Goal: Transaction & Acquisition: Purchase product/service

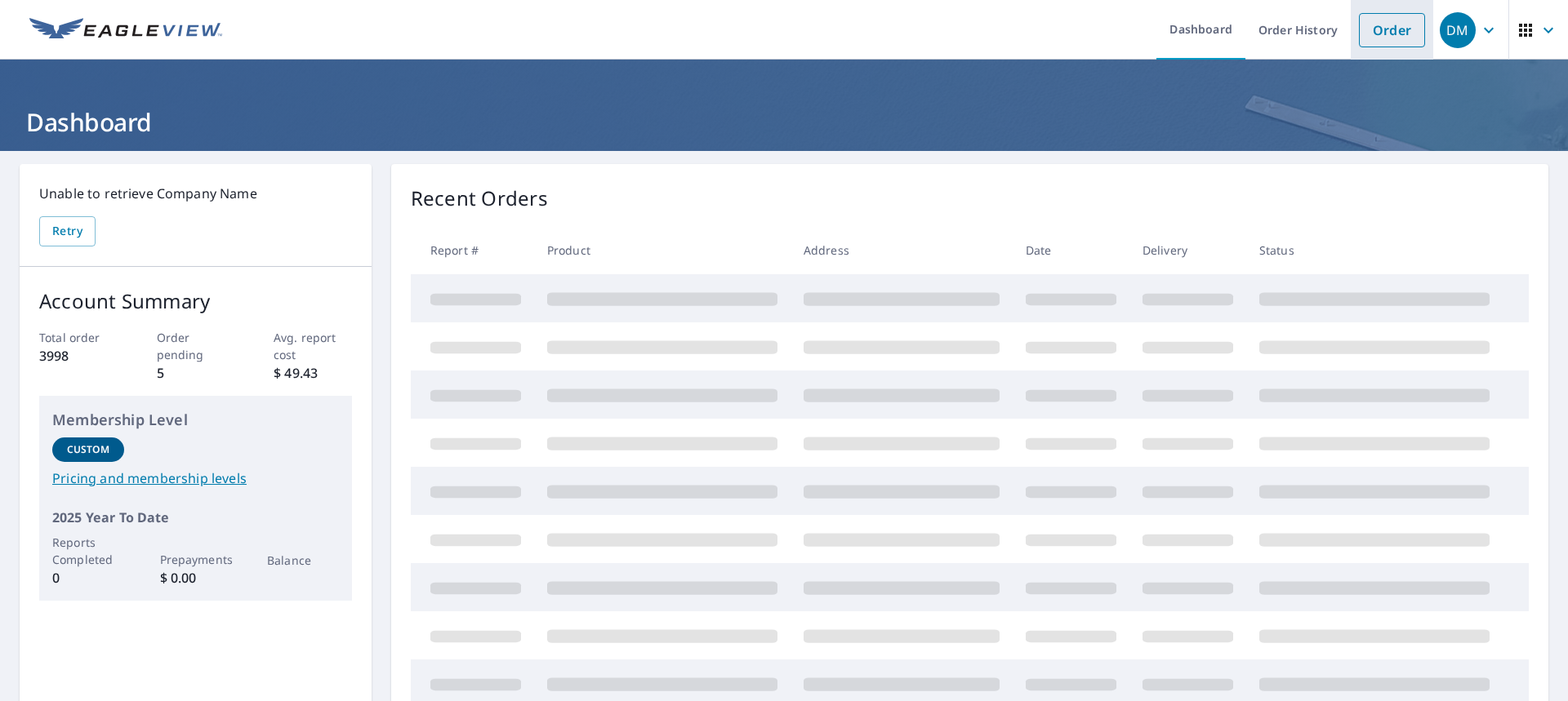
click at [1362, 25] on link "Order" at bounding box center [1392, 31] width 66 height 35
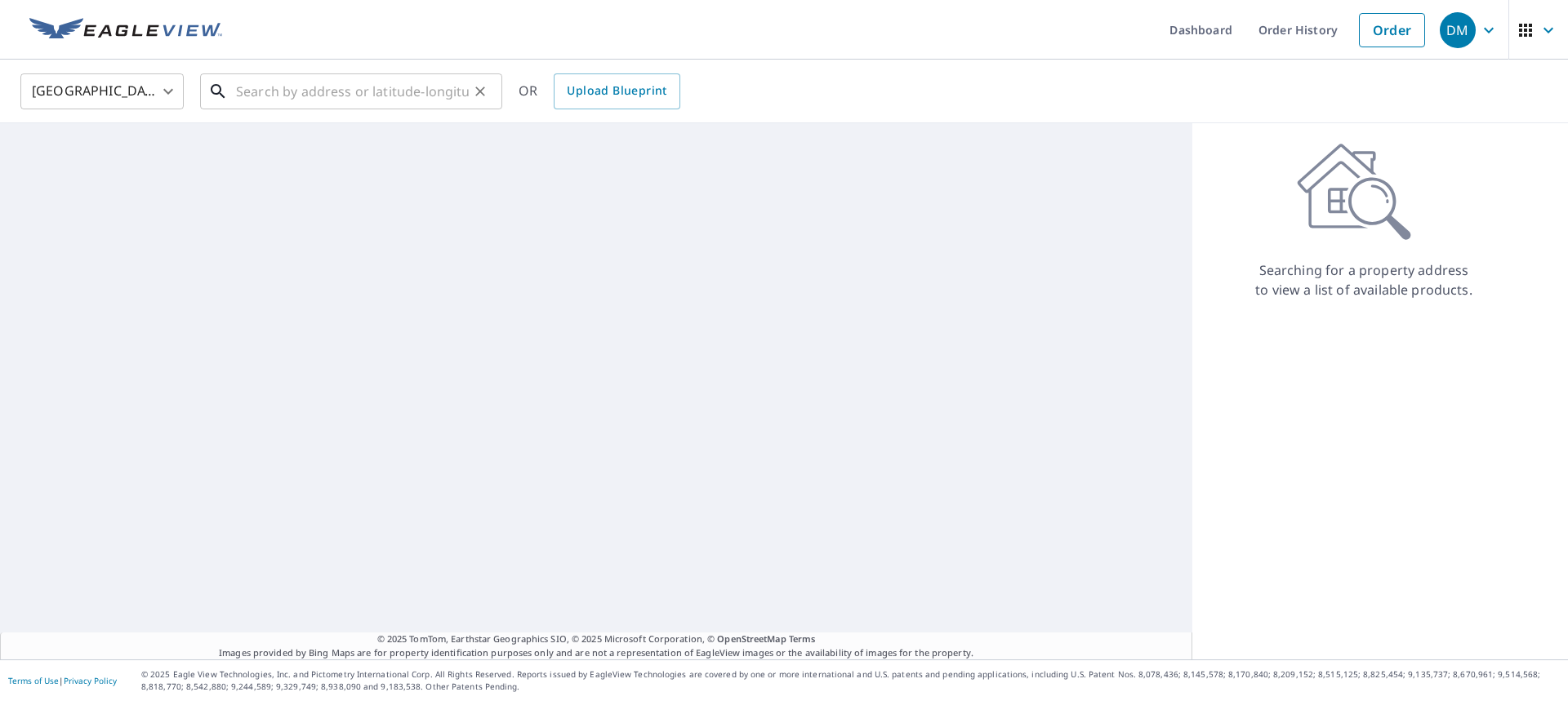
click at [358, 77] on input "text" at bounding box center [353, 91] width 233 height 45
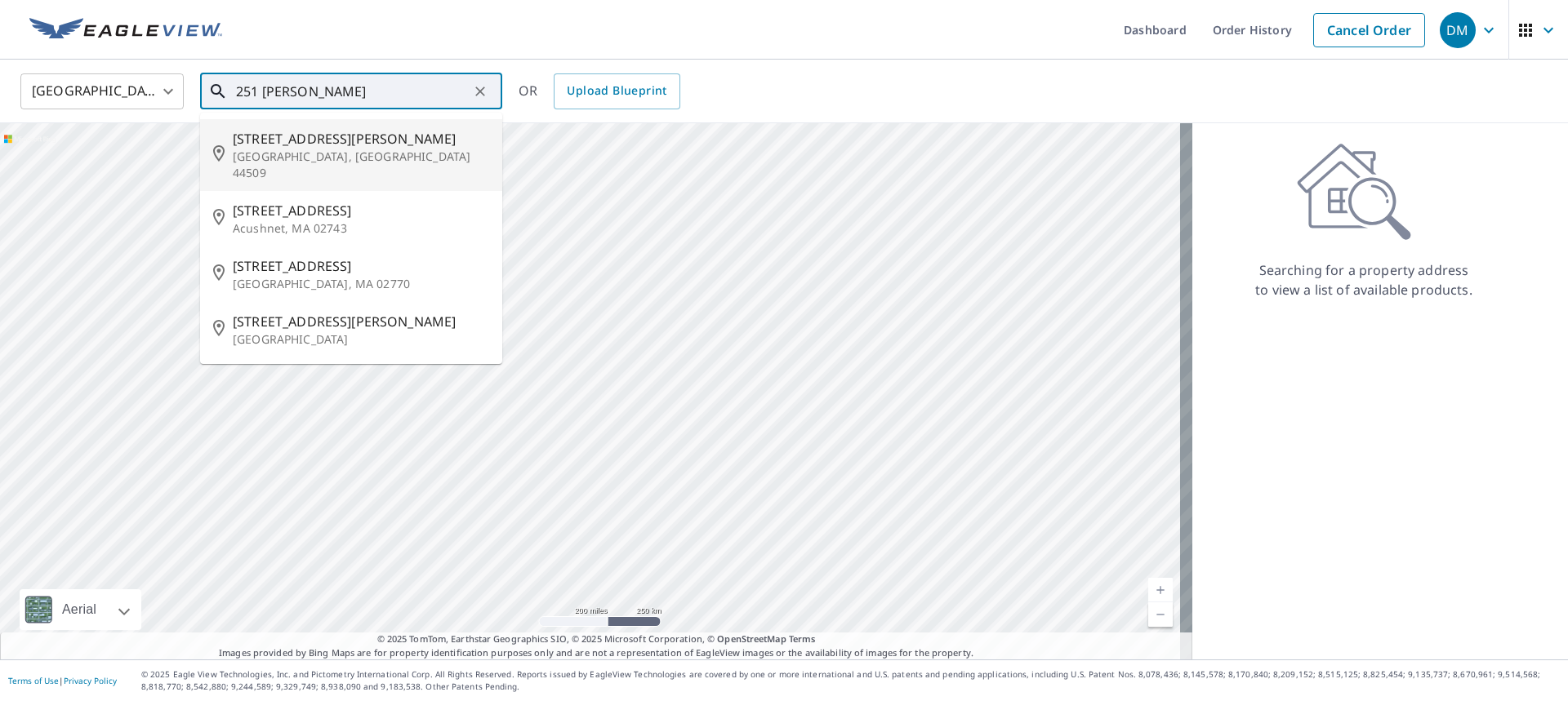
click at [289, 148] on p "[GEOGRAPHIC_DATA], [GEOGRAPHIC_DATA] 44509" at bounding box center [361, 165] width 256 height 33
type input "[STREET_ADDRESS][PERSON_NAME]"
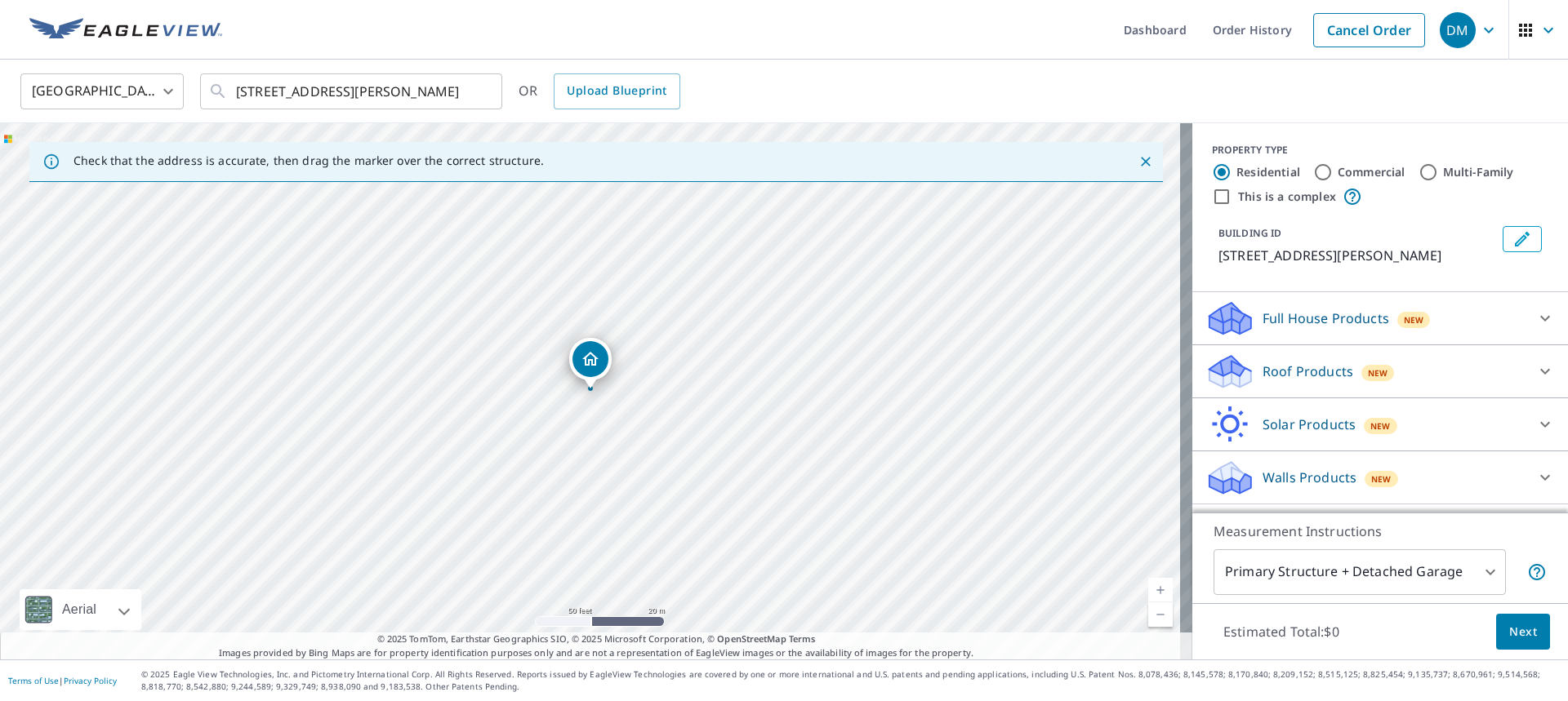
click at [1267, 376] on p "Roof Products" at bounding box center [1308, 372] width 91 height 19
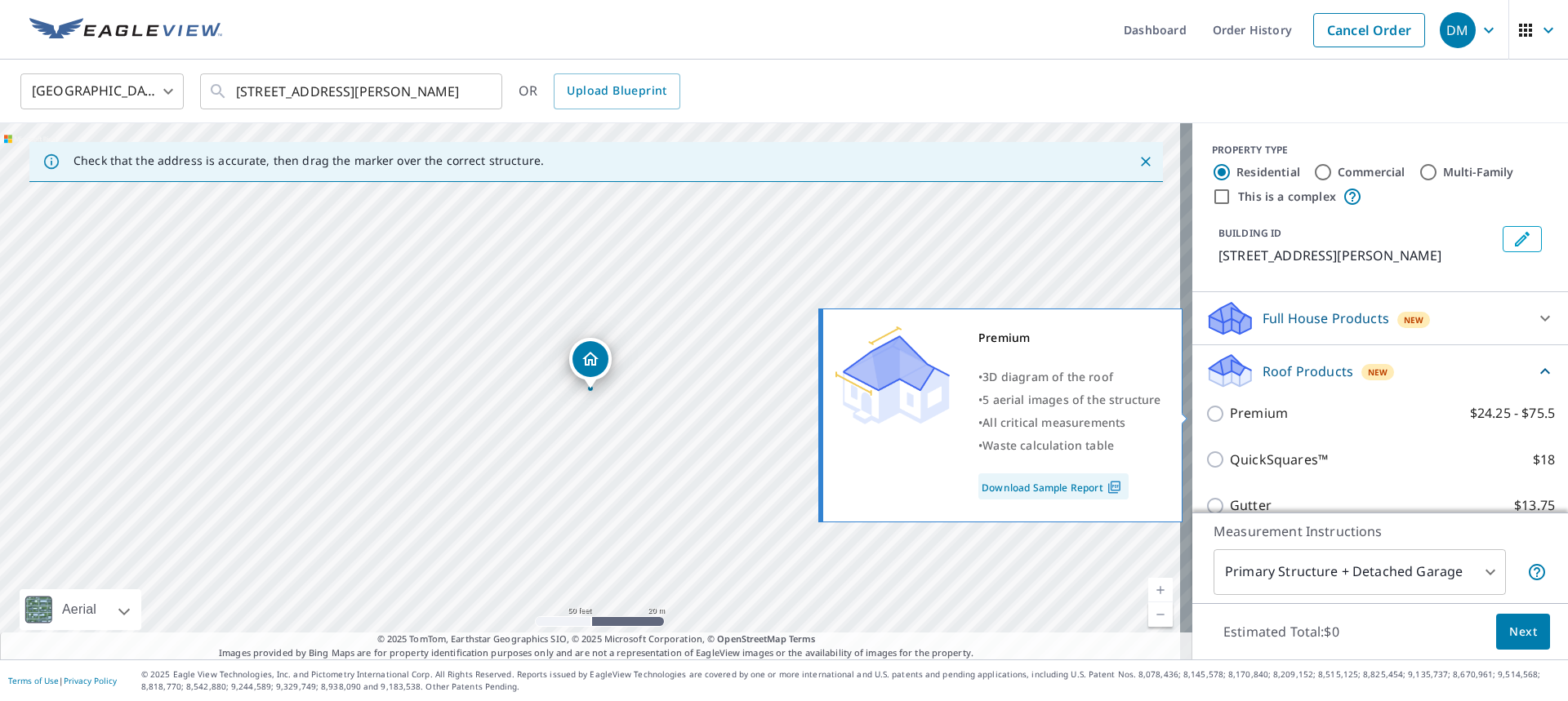
click at [1235, 420] on p "Premium" at bounding box center [1259, 413] width 58 height 20
click at [1230, 420] on input "Premium $24.25 - $75.5" at bounding box center [1217, 414] width 24 height 19
checkbox input "true"
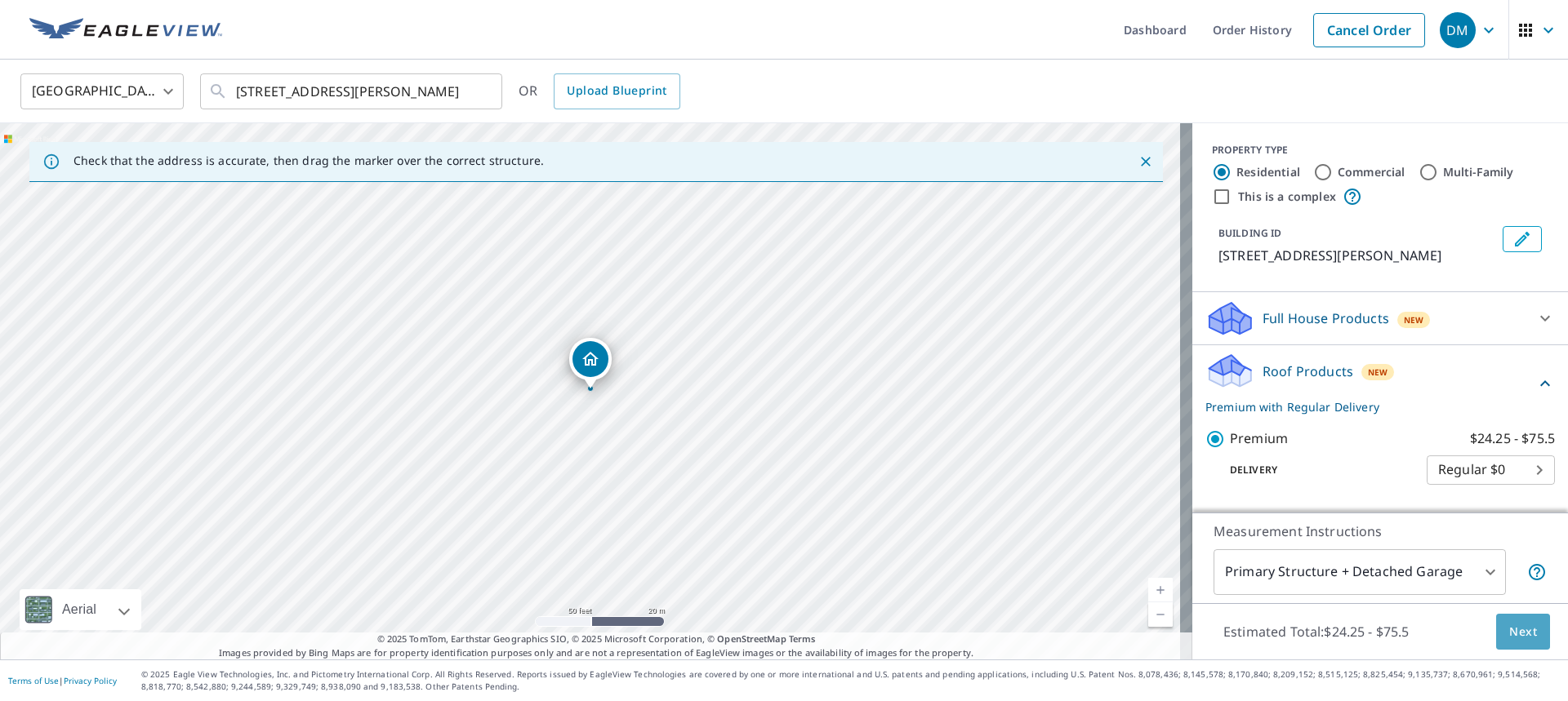
click at [1509, 630] on span "Next" at bounding box center [1523, 632] width 28 height 20
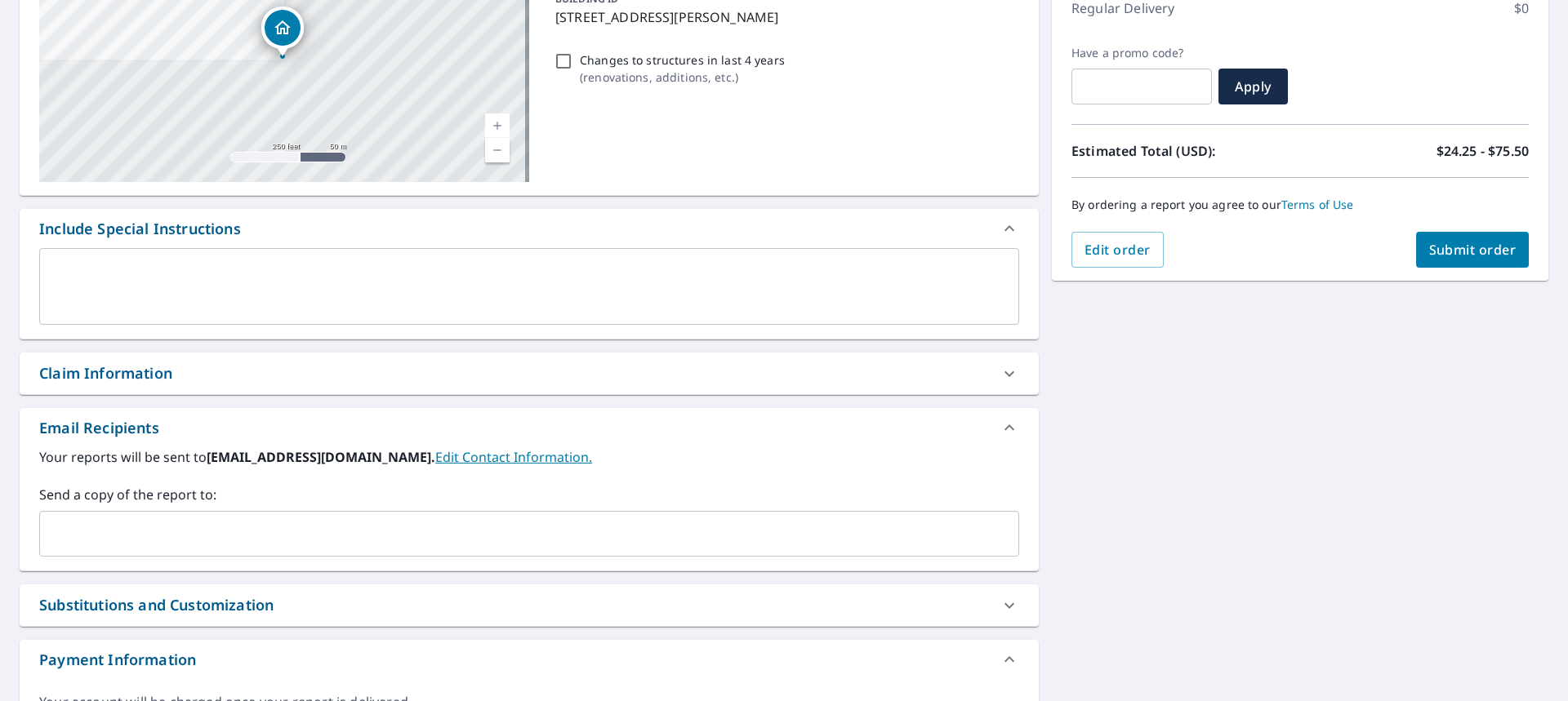
scroll to position [245, 0]
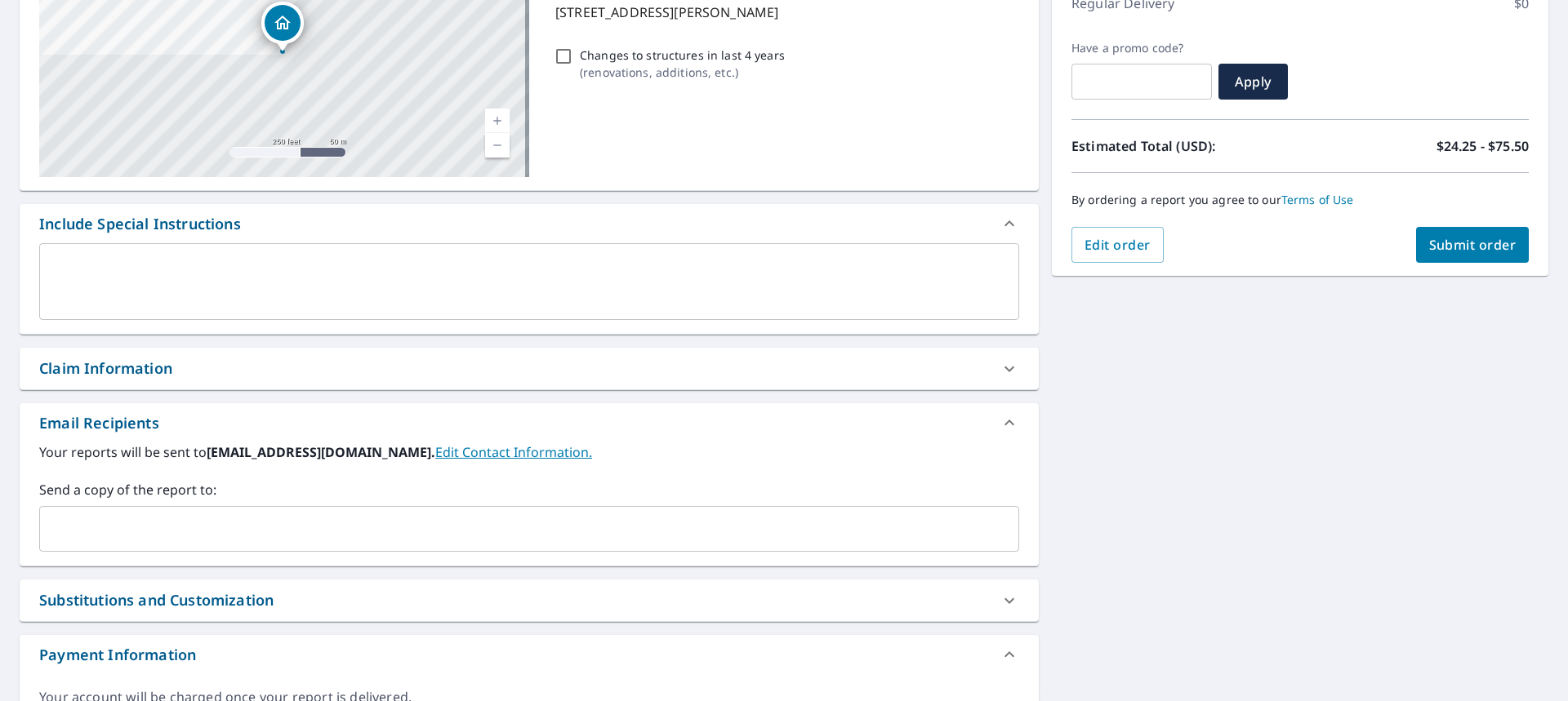
click at [228, 374] on div "Claim Information" at bounding box center [514, 368] width 951 height 22
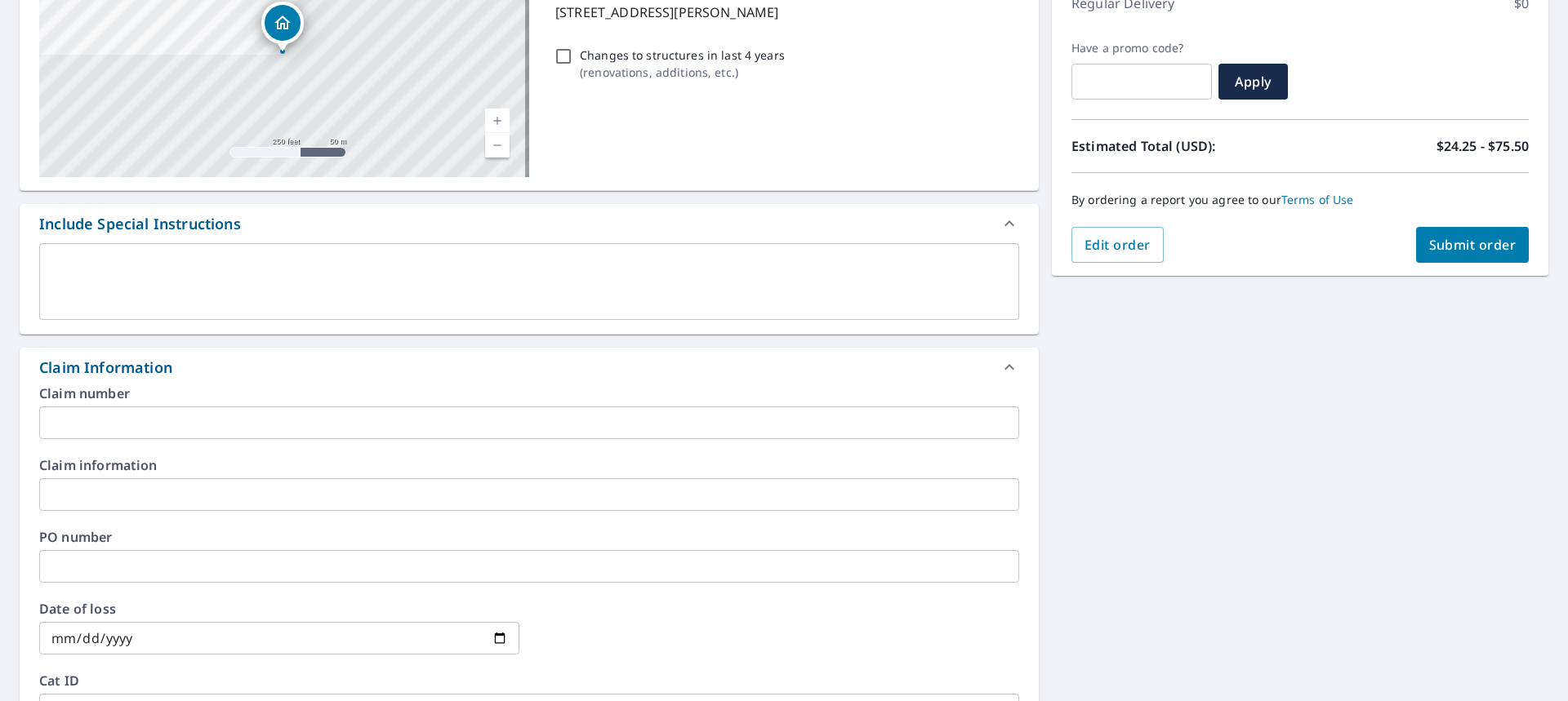
click at [190, 422] on input "text" at bounding box center [530, 423] width 980 height 33
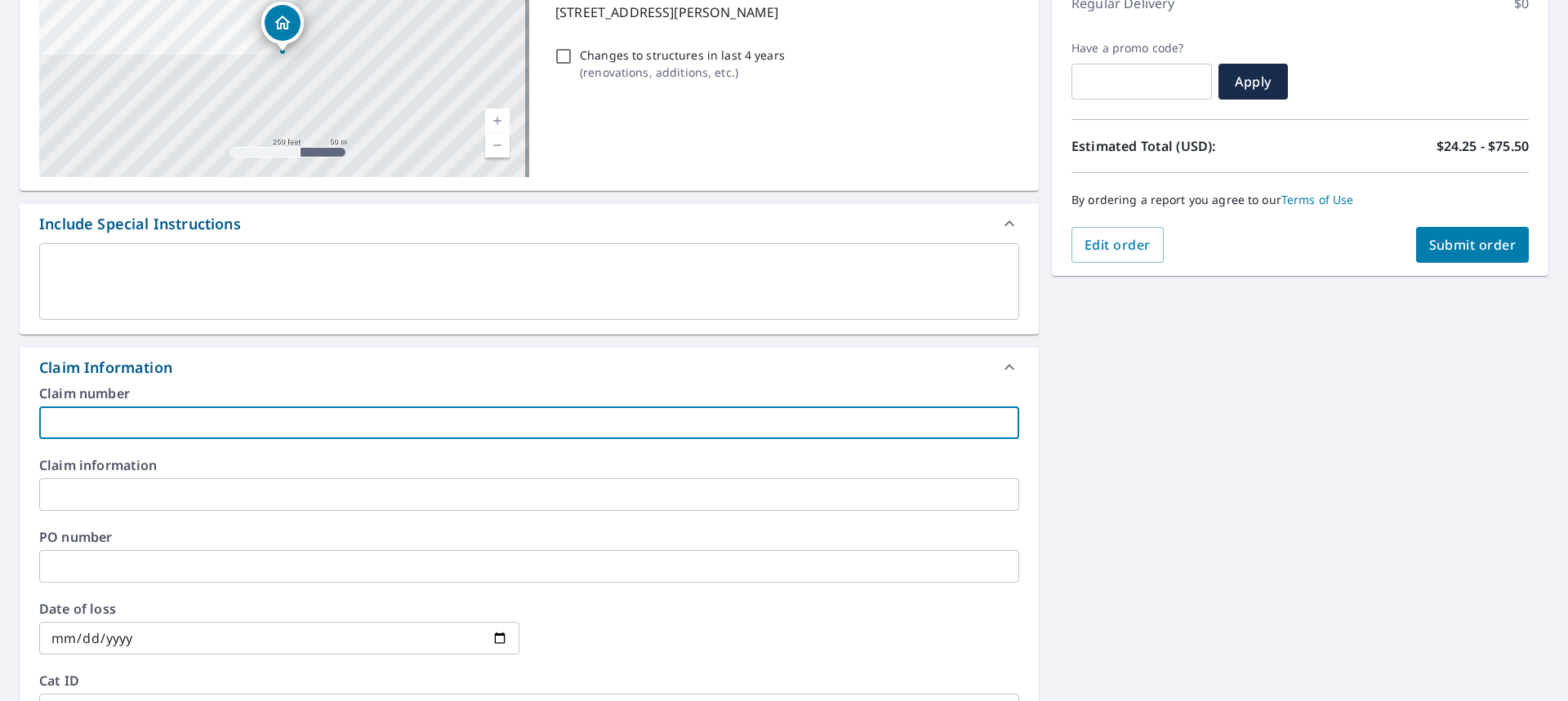
type input "Boak-Kelci"
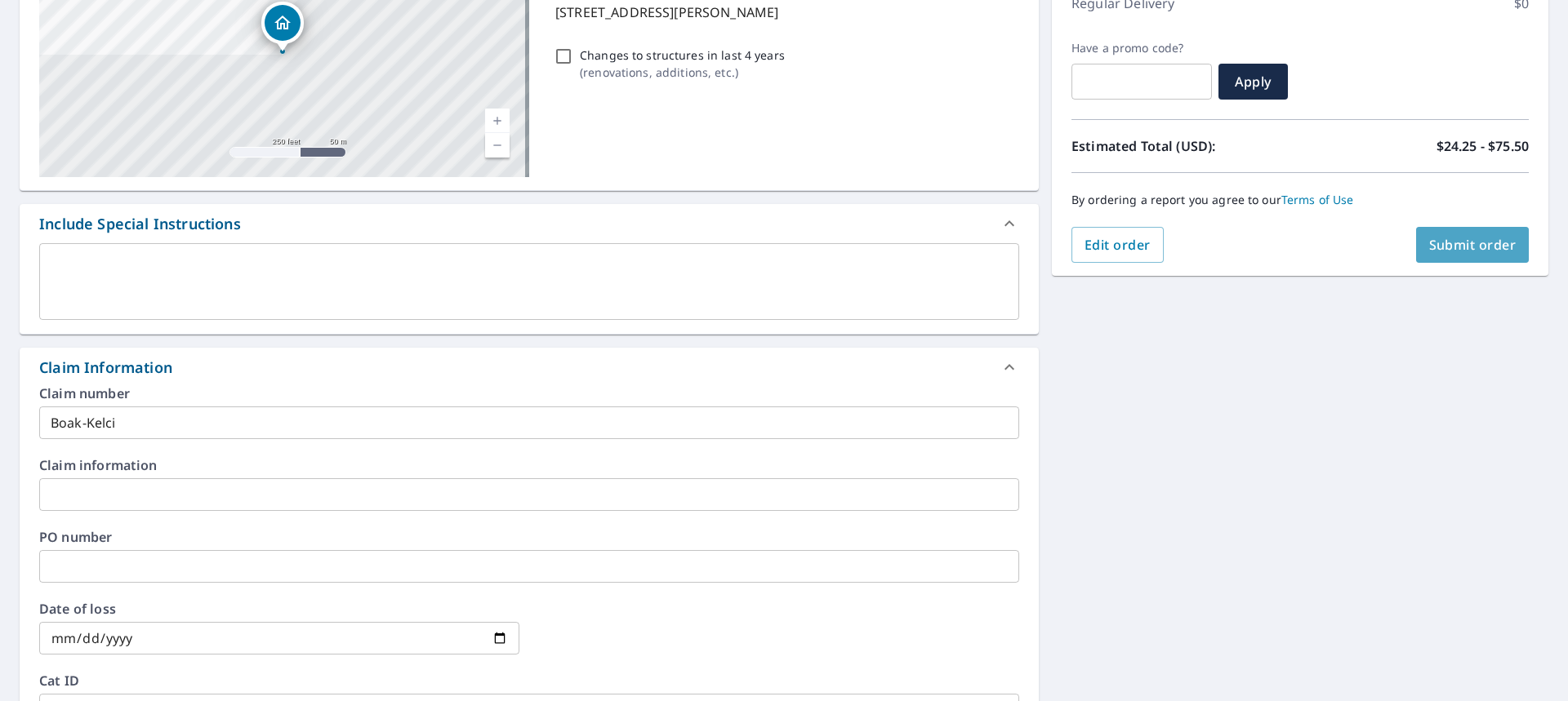
click at [1454, 237] on span "Submit order" at bounding box center [1473, 245] width 88 height 18
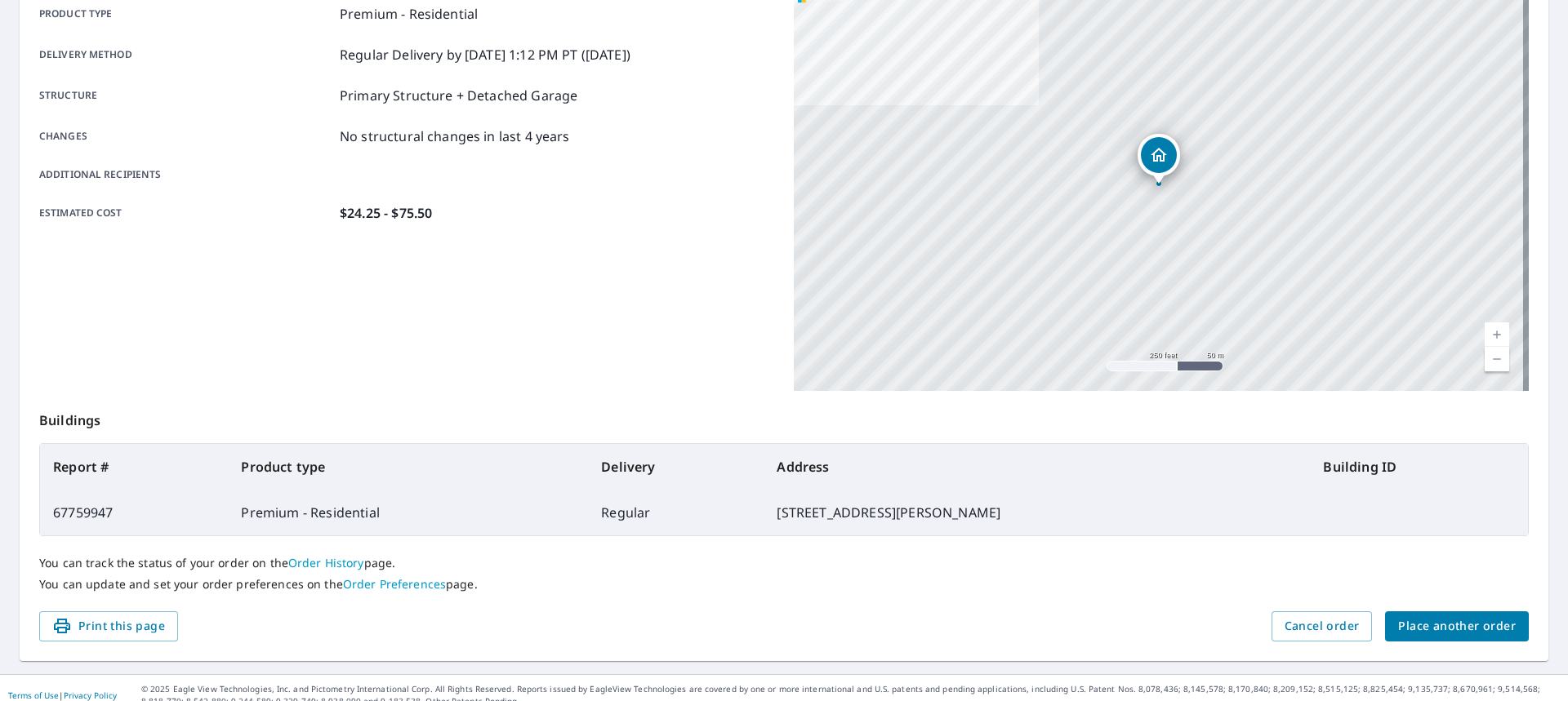
click at [1454, 625] on span "Place another order" at bounding box center [1457, 626] width 118 height 20
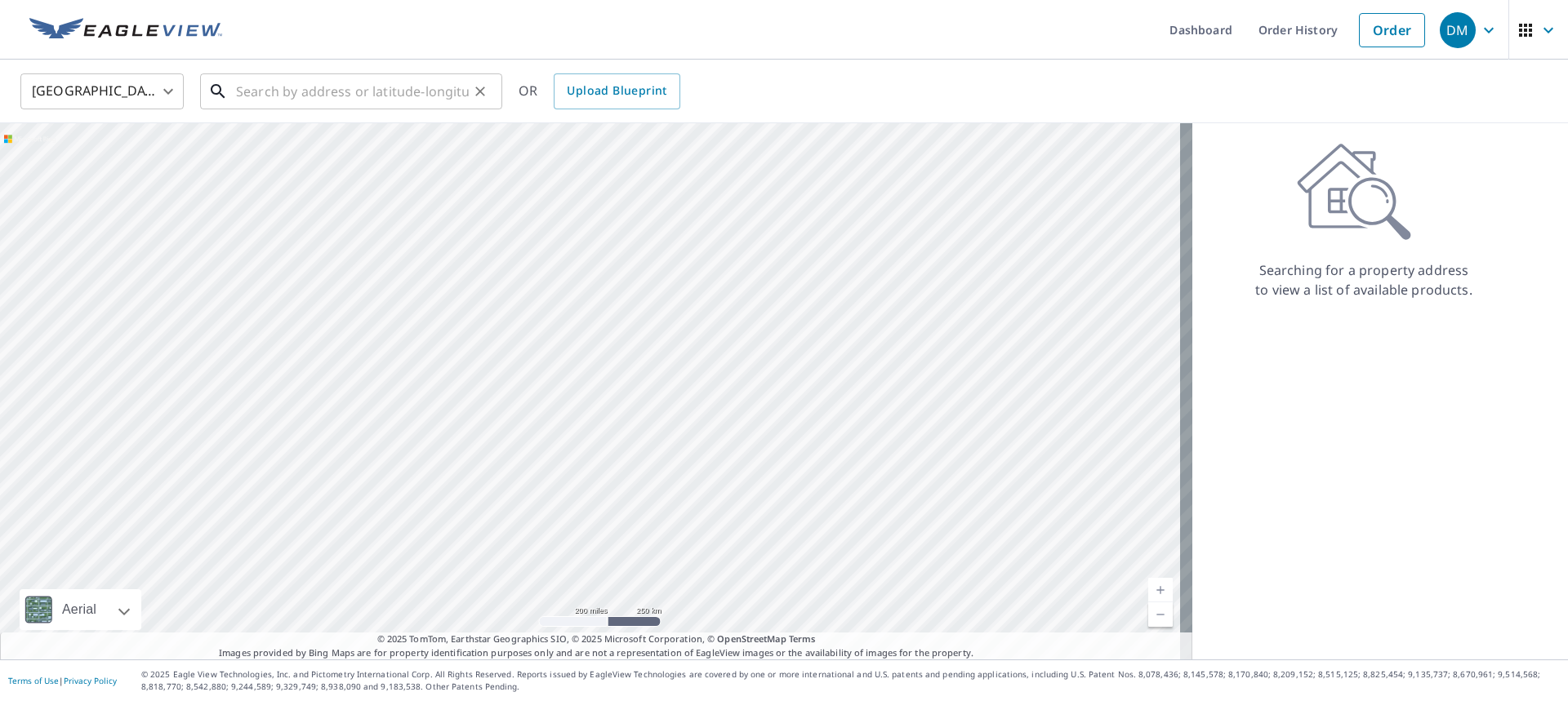
click at [398, 102] on input "text" at bounding box center [353, 91] width 233 height 45
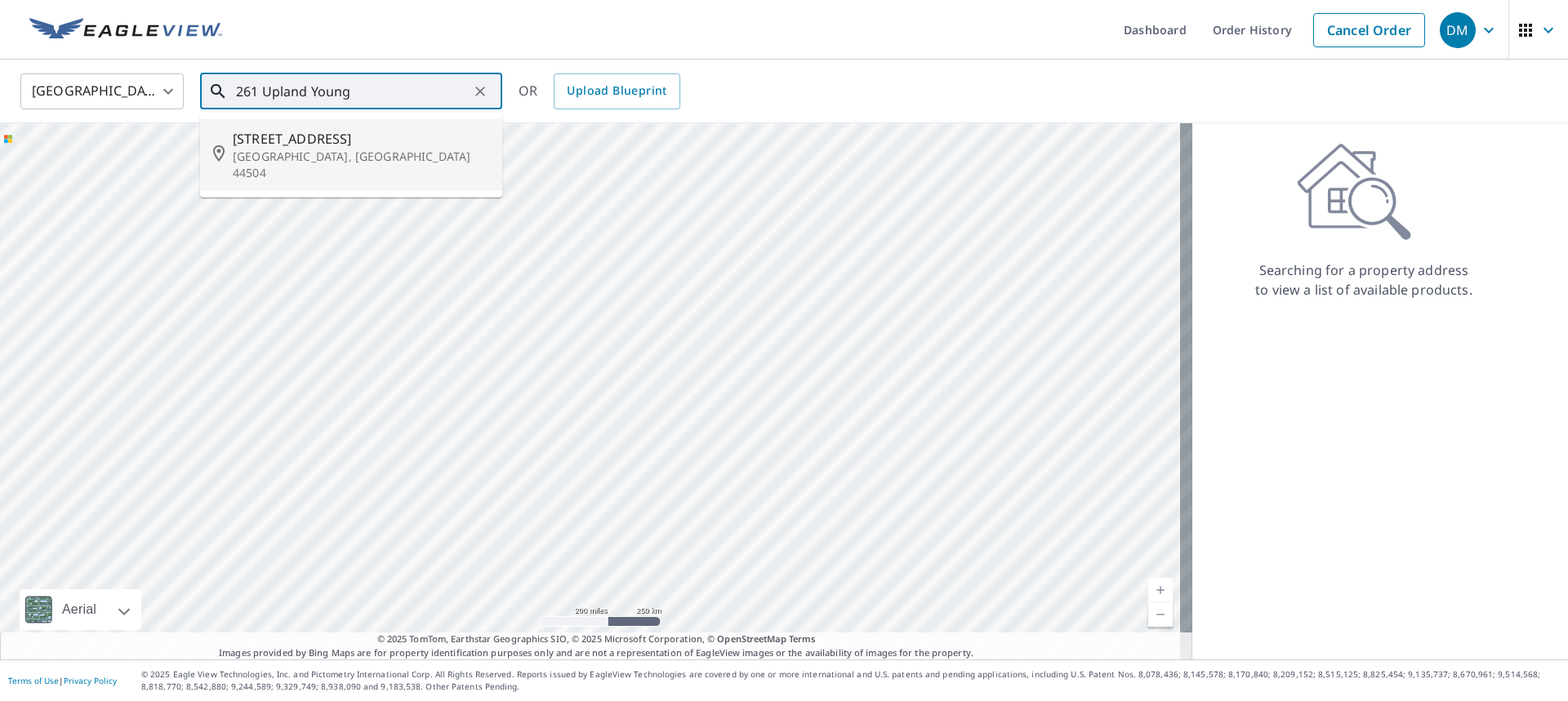
click at [317, 146] on span "[STREET_ADDRESS]" at bounding box center [361, 139] width 256 height 19
type input "[STREET_ADDRESS]"
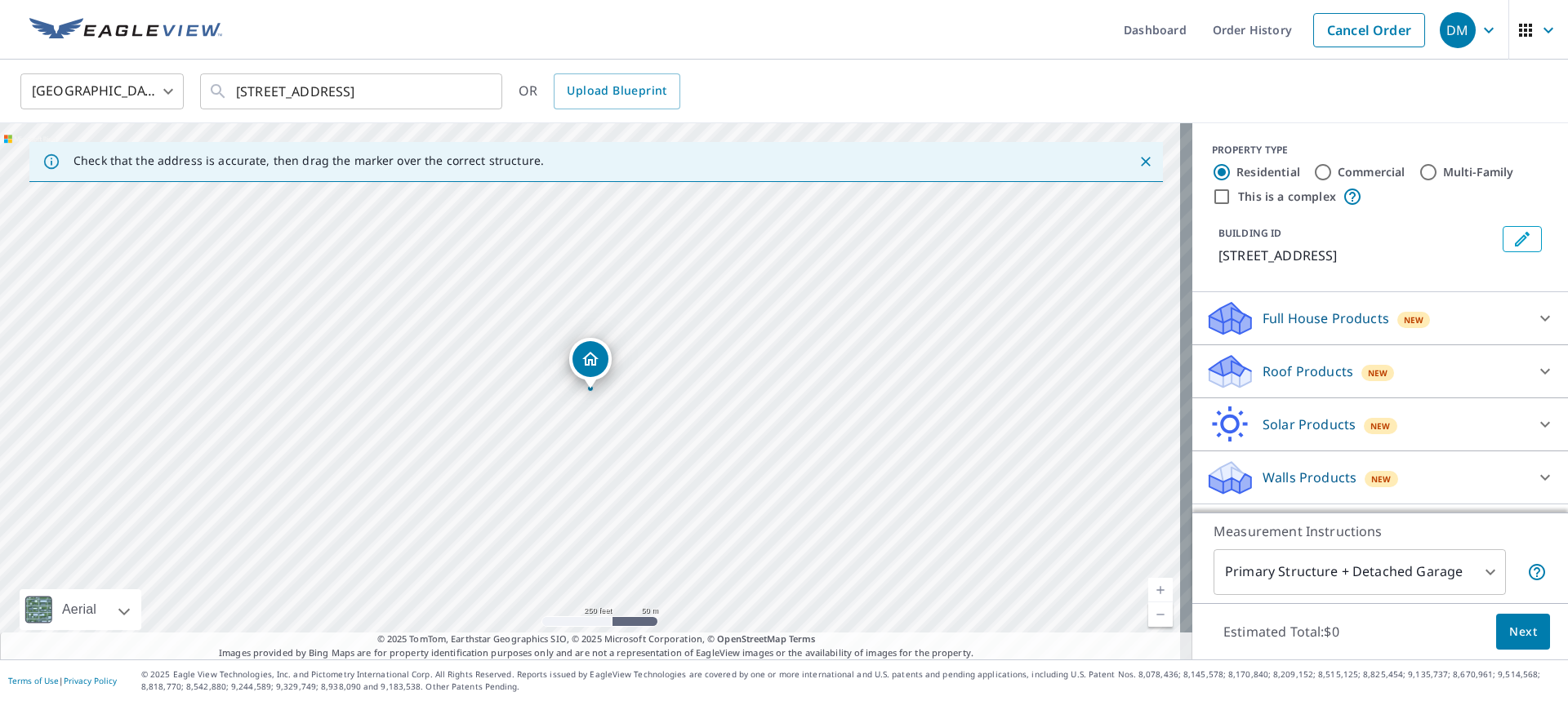
click at [1274, 368] on p "Roof Products" at bounding box center [1308, 372] width 91 height 19
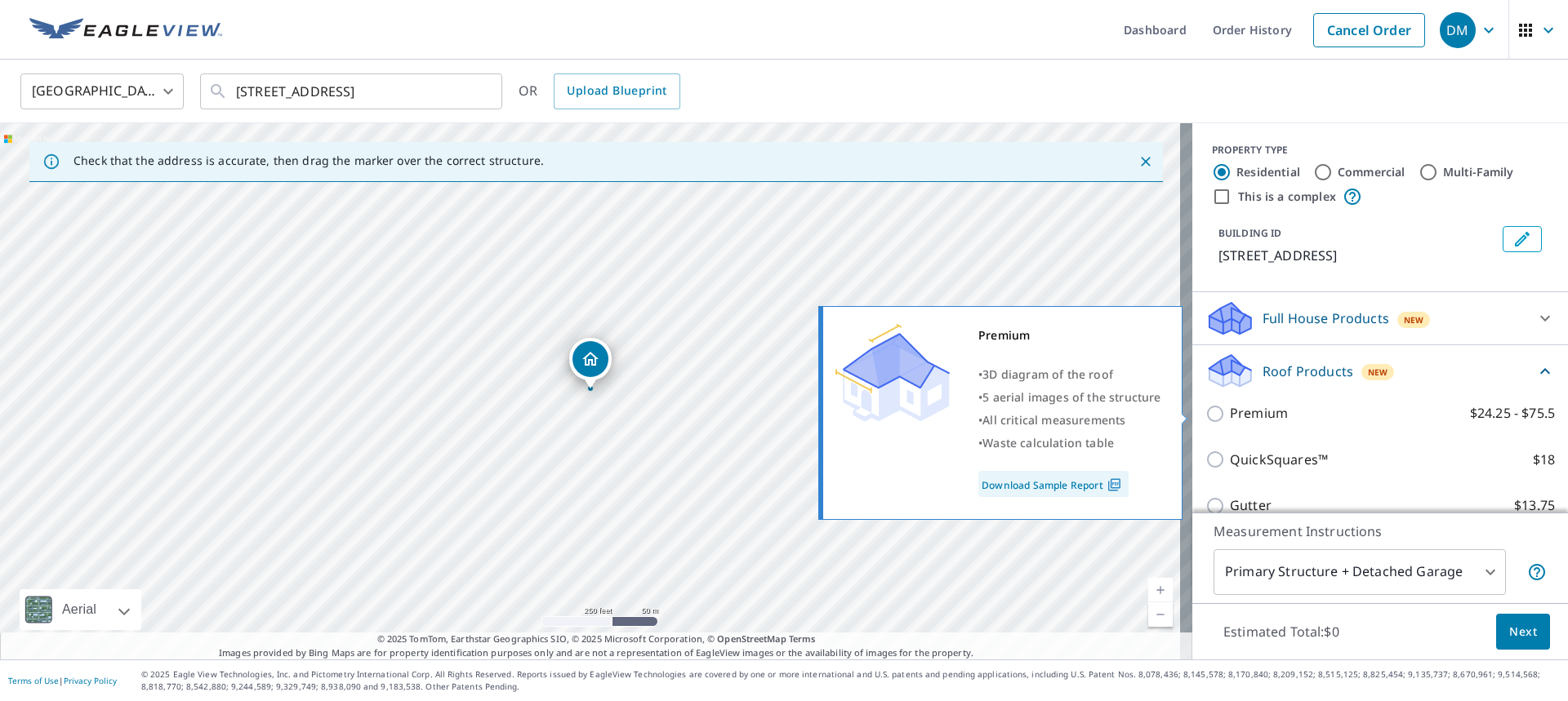
click at [1247, 416] on p "Premium" at bounding box center [1259, 413] width 58 height 20
click at [1230, 416] on input "Premium $24.25 - $75.5" at bounding box center [1217, 414] width 24 height 19
checkbox input "true"
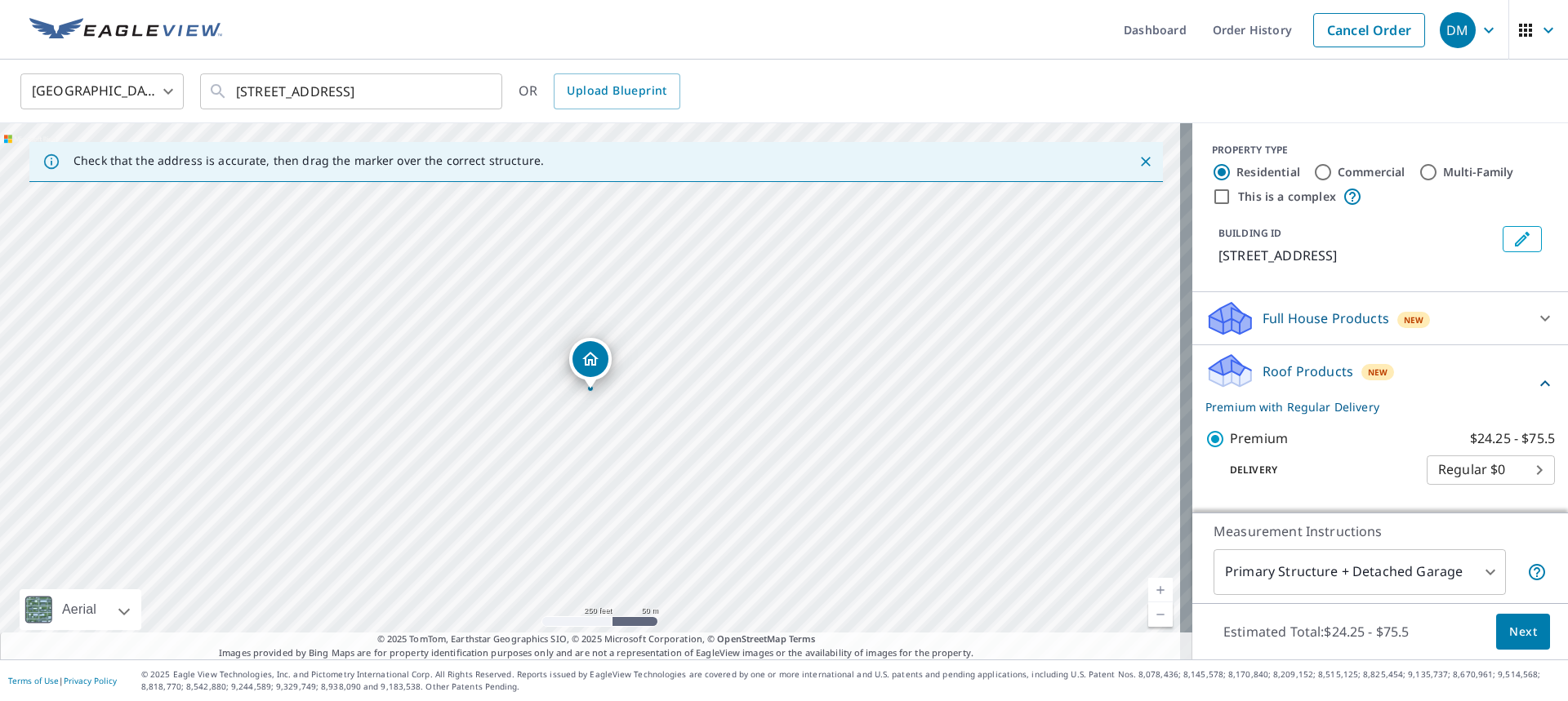
click at [1516, 634] on span "Next" at bounding box center [1523, 632] width 28 height 20
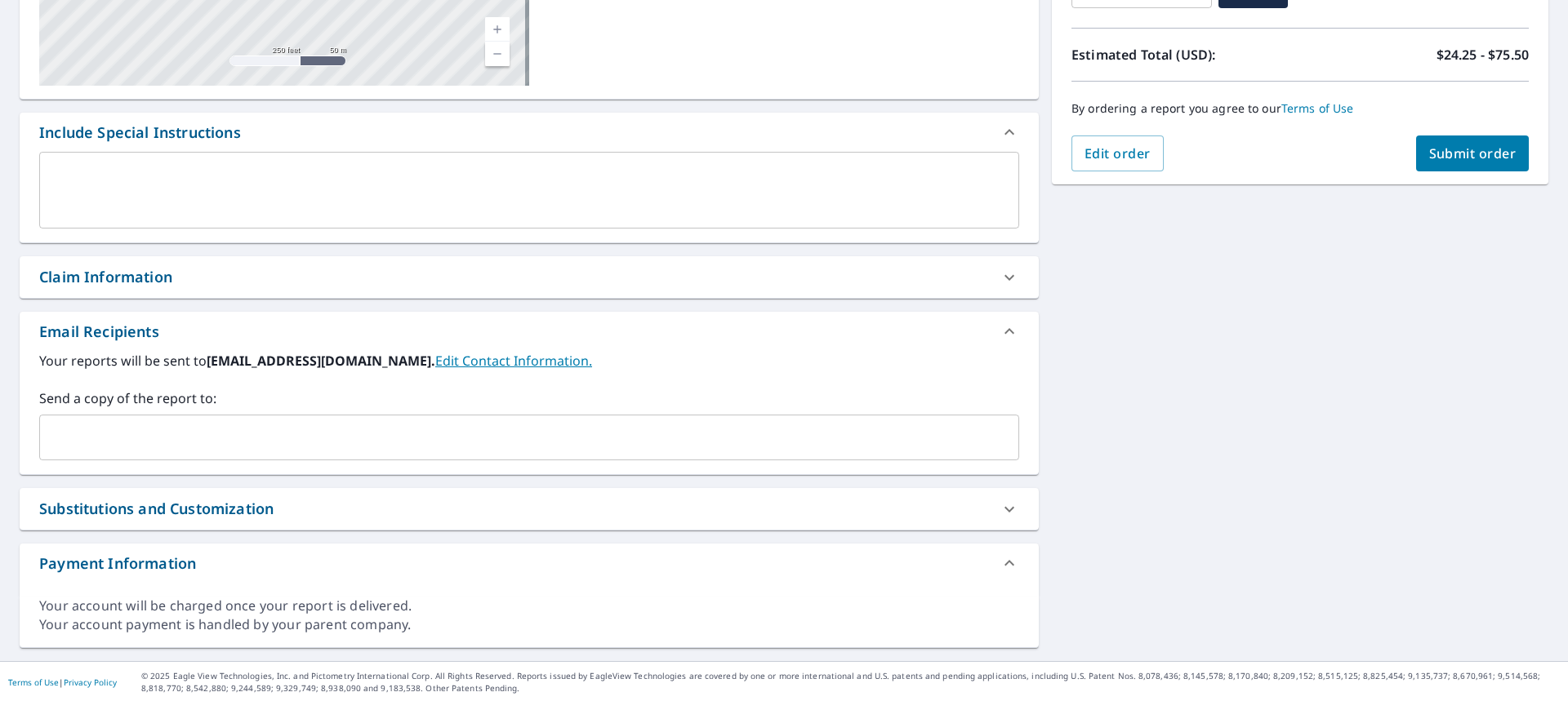
scroll to position [338, 0]
click at [210, 282] on div "Claim Information" at bounding box center [514, 275] width 951 height 22
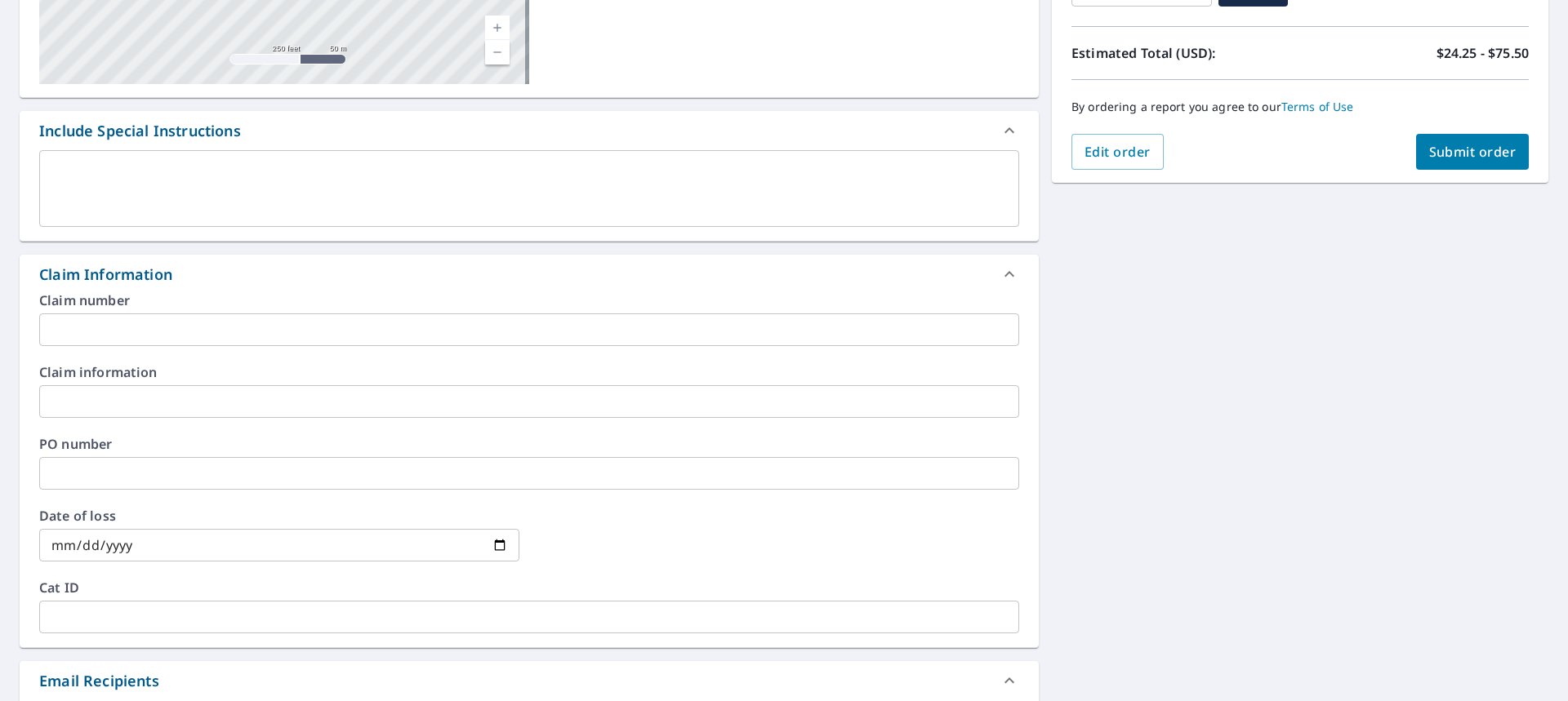
click at [174, 326] on input "text" at bounding box center [530, 330] width 980 height 33
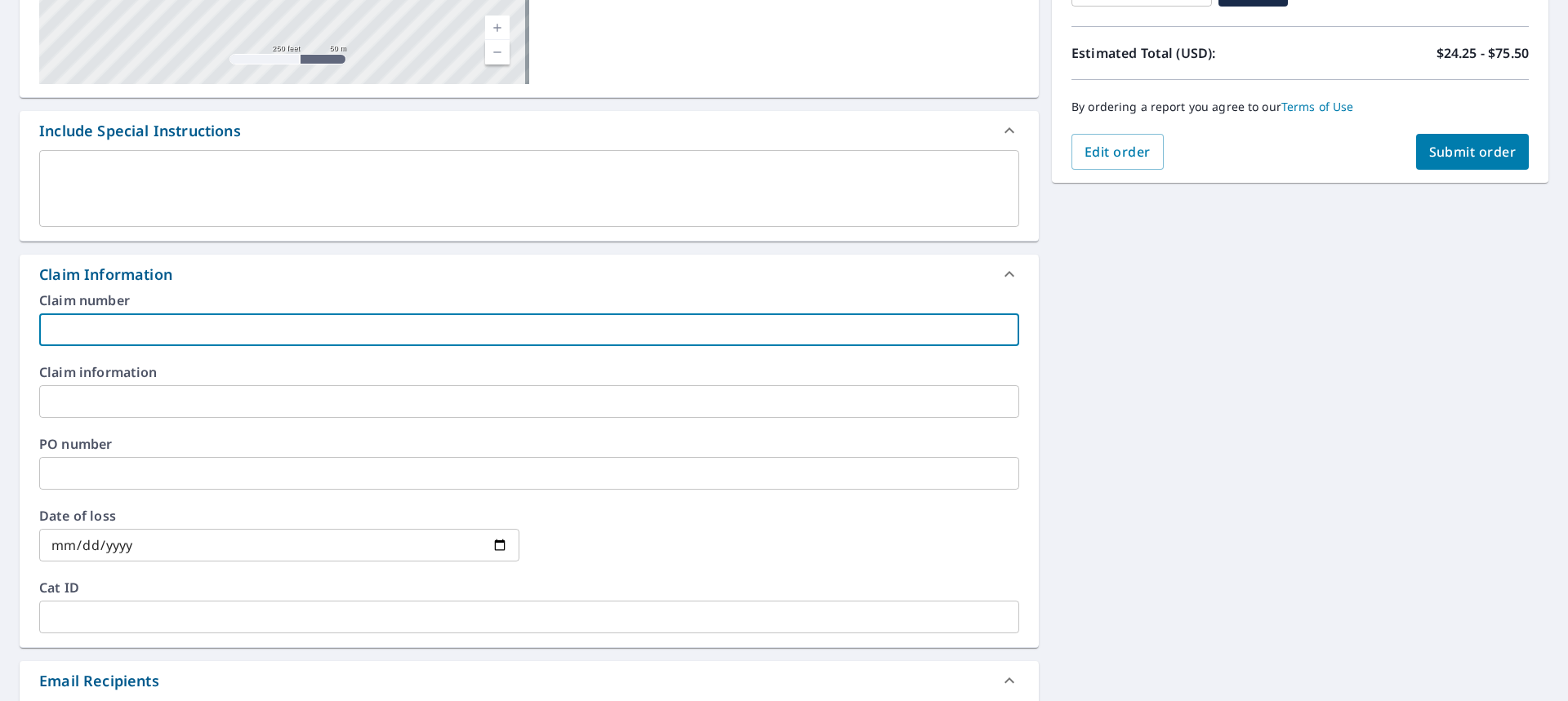
type input "[PERSON_NAME]"
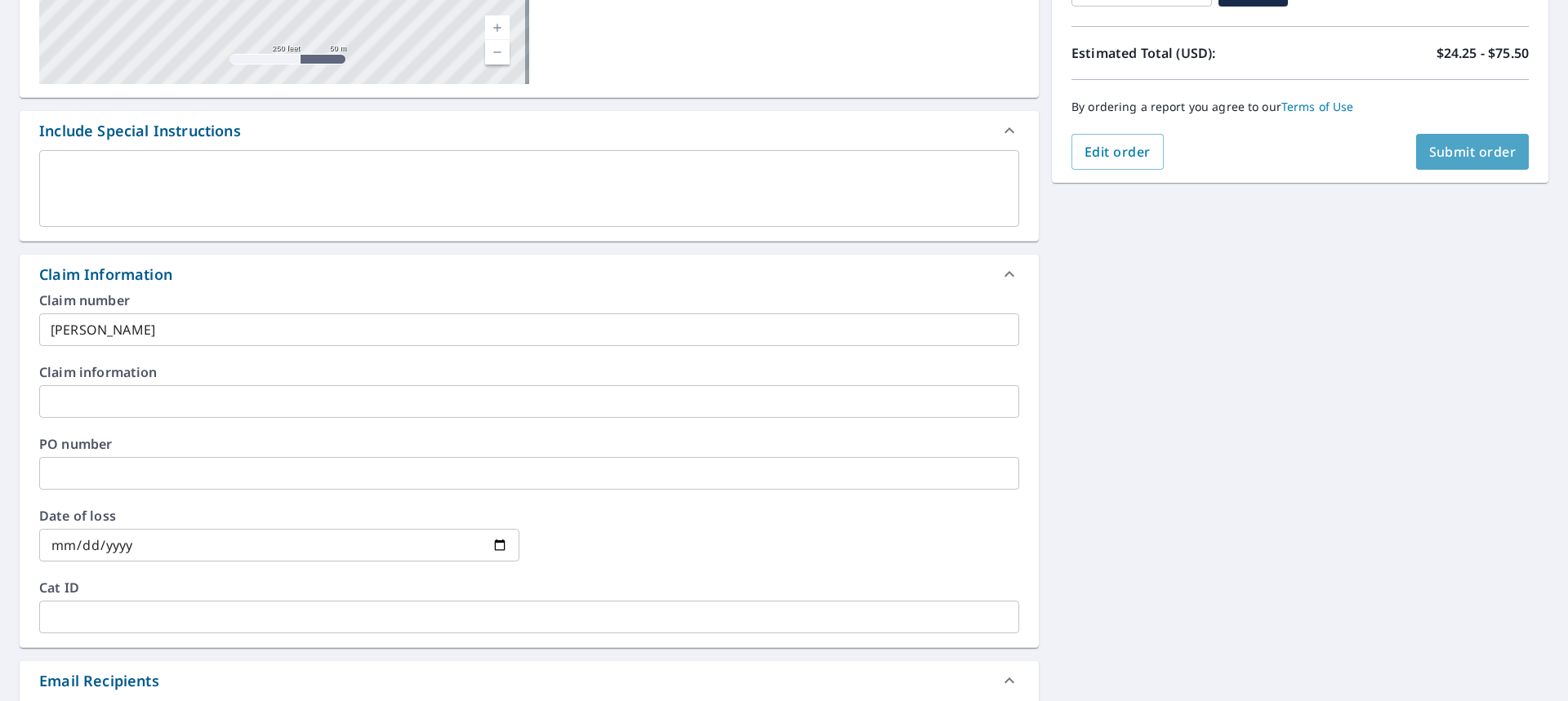
click at [1438, 162] on button "Submit order" at bounding box center [1474, 151] width 114 height 36
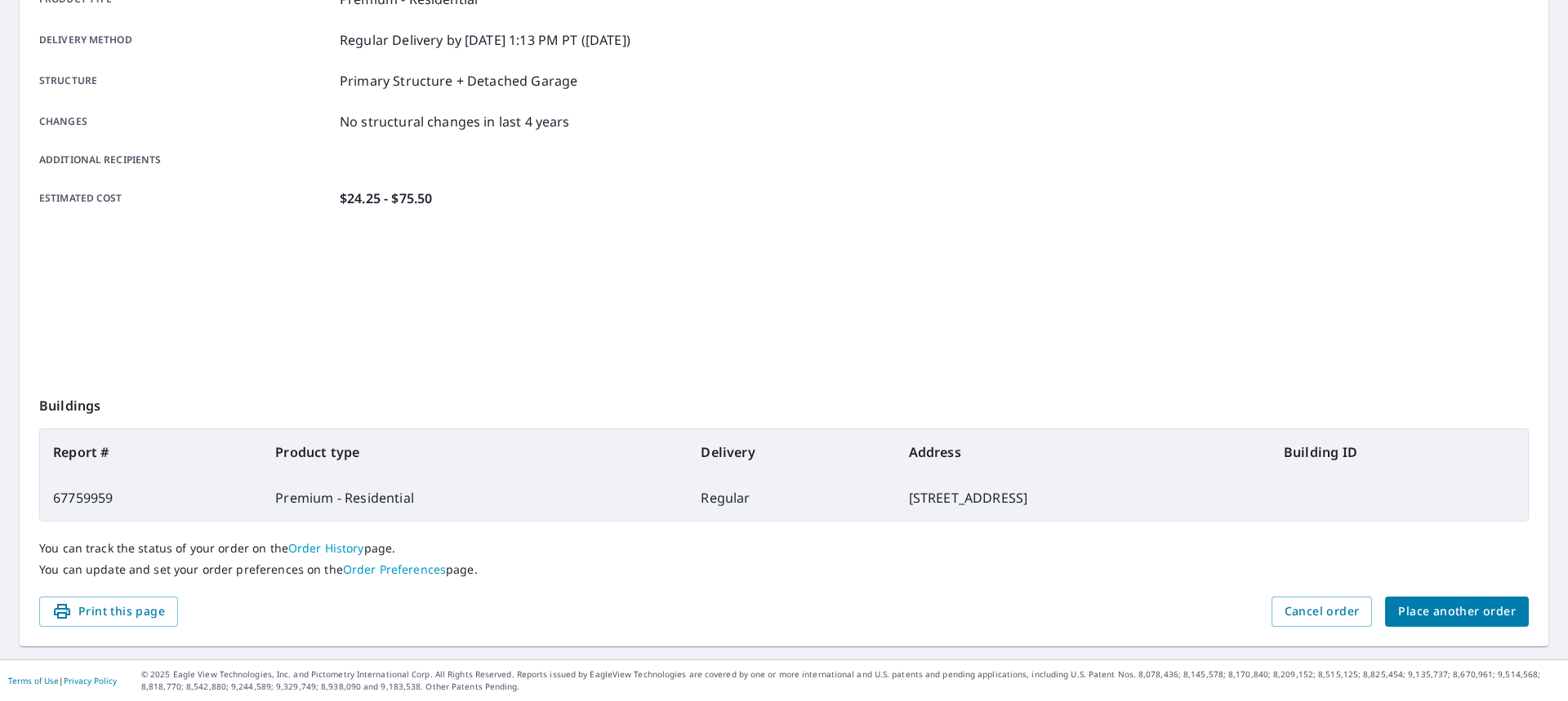
scroll to position [260, 0]
